Goal: Task Accomplishment & Management: Manage account settings

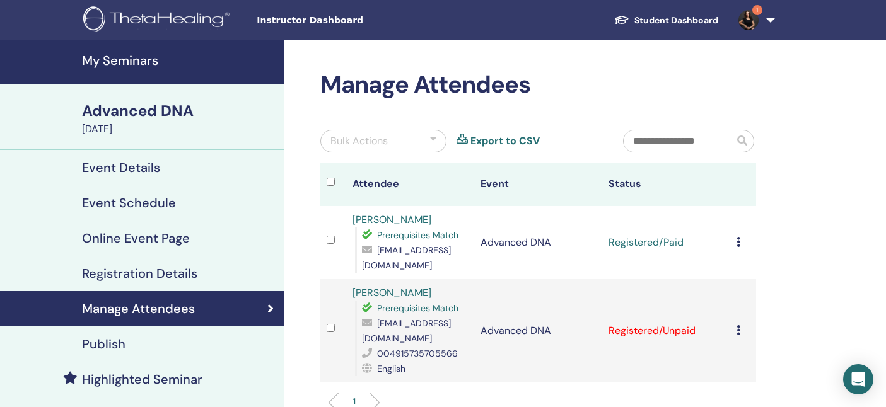
click at [130, 62] on h4 "My Seminars" at bounding box center [179, 60] width 194 height 15
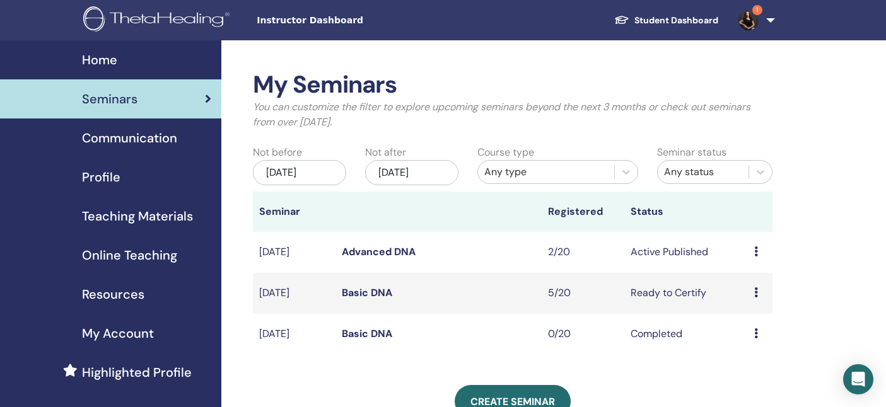
click at [397, 253] on link "Advanced DNA" at bounding box center [379, 251] width 74 height 13
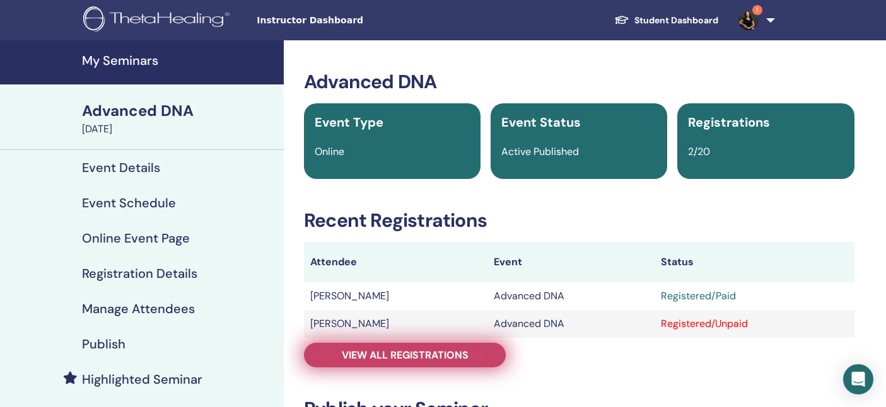
click at [372, 354] on span "View all registrations" at bounding box center [405, 355] width 127 height 13
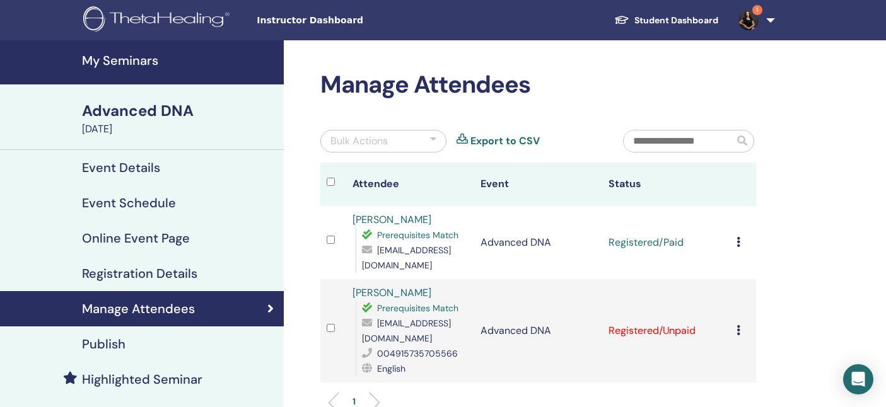
click at [736, 330] on icon at bounding box center [738, 330] width 4 height 10
click at [742, 380] on p "Mark as Paid" at bounding box center [757, 378] width 100 height 15
click at [749, 12] on img at bounding box center [748, 20] width 20 height 20
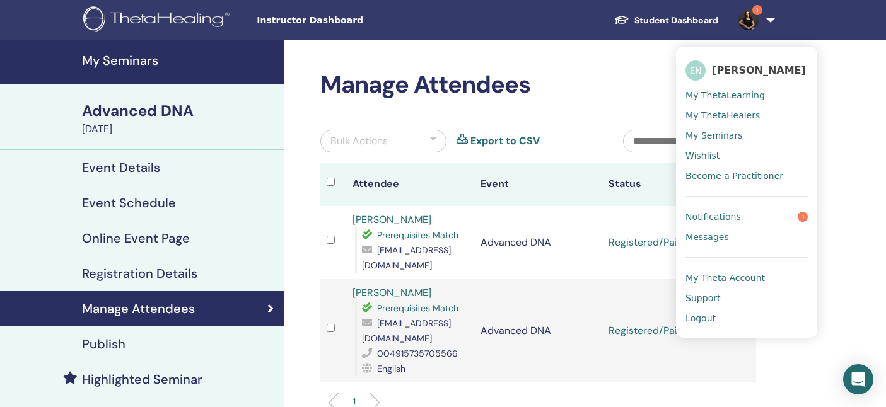
click at [717, 216] on span "Notifications" at bounding box center [712, 216] width 55 height 11
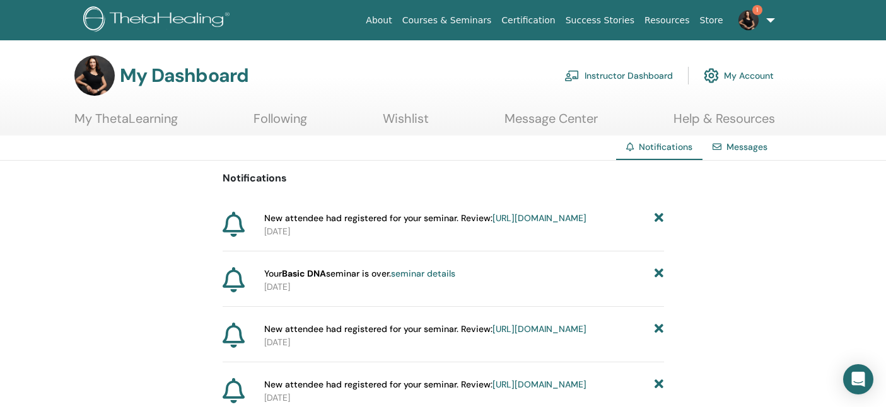
click at [492, 224] on link "https://member.thetahealing.com/instructor/seminar/371111/attendees" at bounding box center [539, 217] width 94 height 11
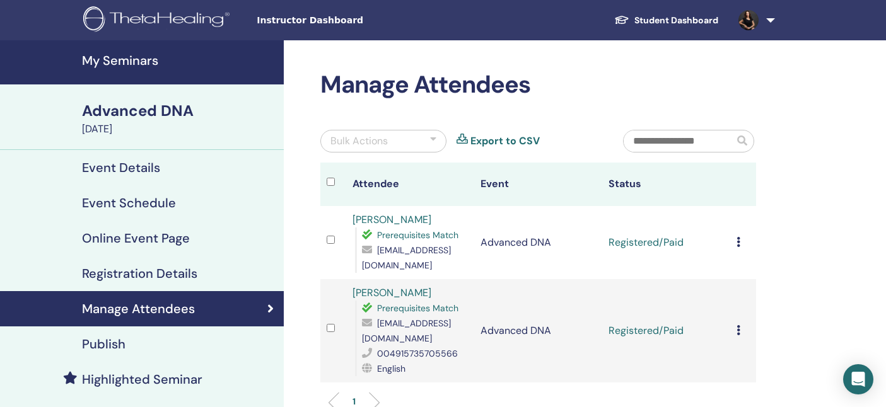
click at [746, 20] on img at bounding box center [748, 20] width 20 height 20
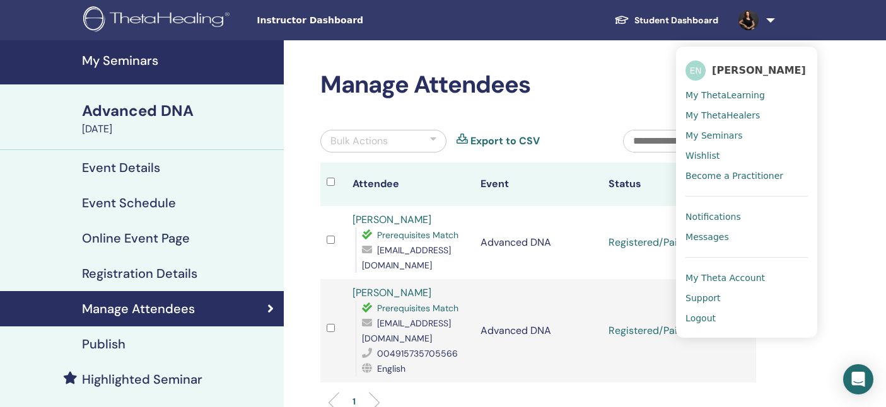
click at [569, 42] on div "Manage Attendees Bulk Actions Export to CSV Attendee Event Status Astrid Chan P…" at bounding box center [579, 324] width 591 height 569
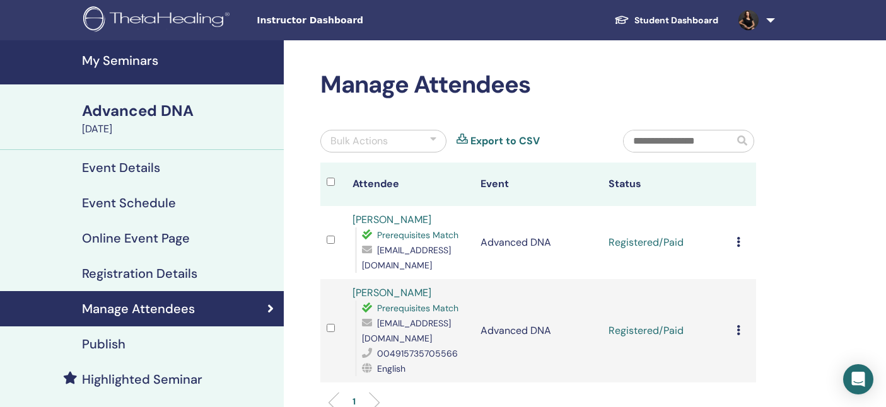
click at [772, 22] on link at bounding box center [754, 20] width 52 height 40
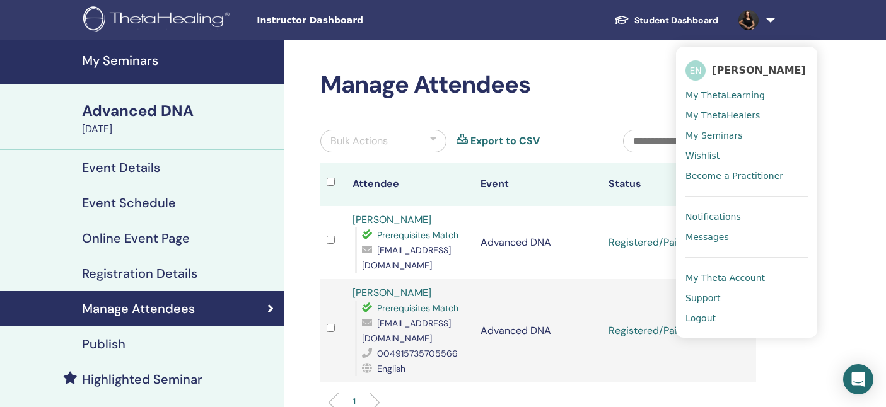
click at [755, 93] on span "My ThetaLearning" at bounding box center [724, 95] width 79 height 11
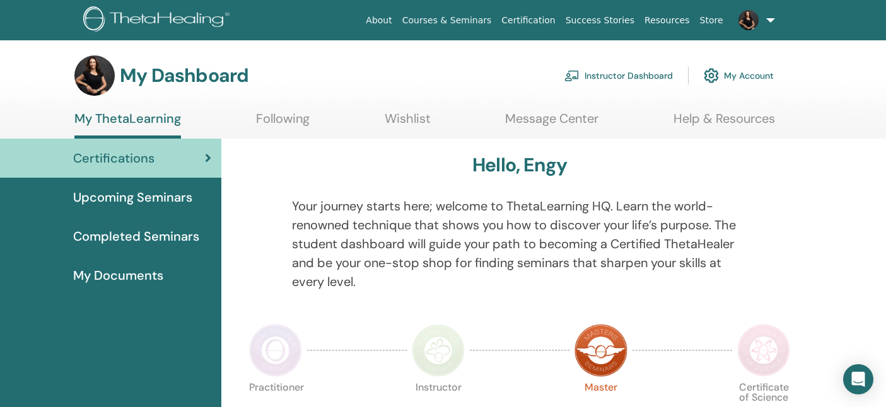
click at [748, 73] on link "My Account" at bounding box center [738, 76] width 70 height 28
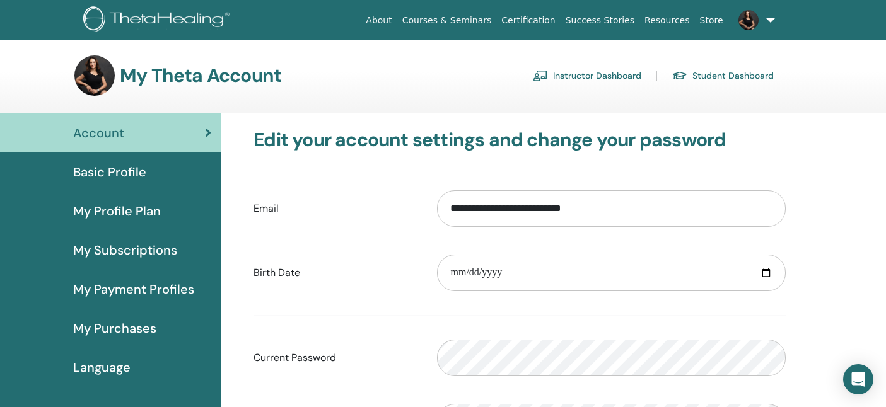
click at [155, 19] on img at bounding box center [158, 20] width 151 height 28
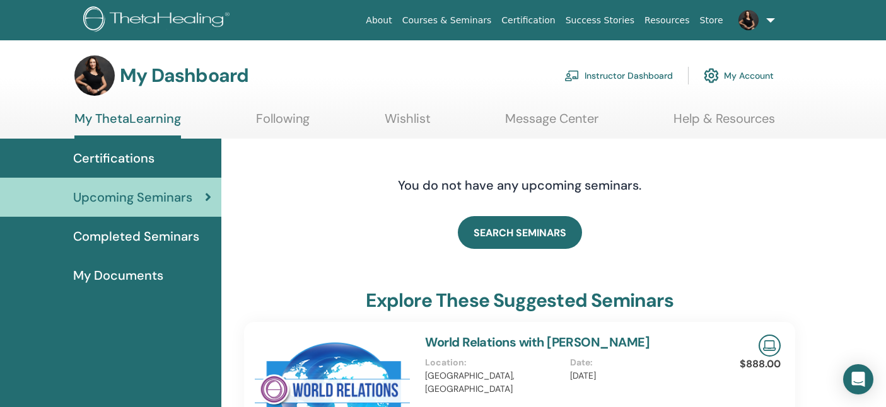
click at [657, 74] on link "Instructor Dashboard" at bounding box center [618, 76] width 108 height 28
